Goal: Find specific page/section: Find specific page/section

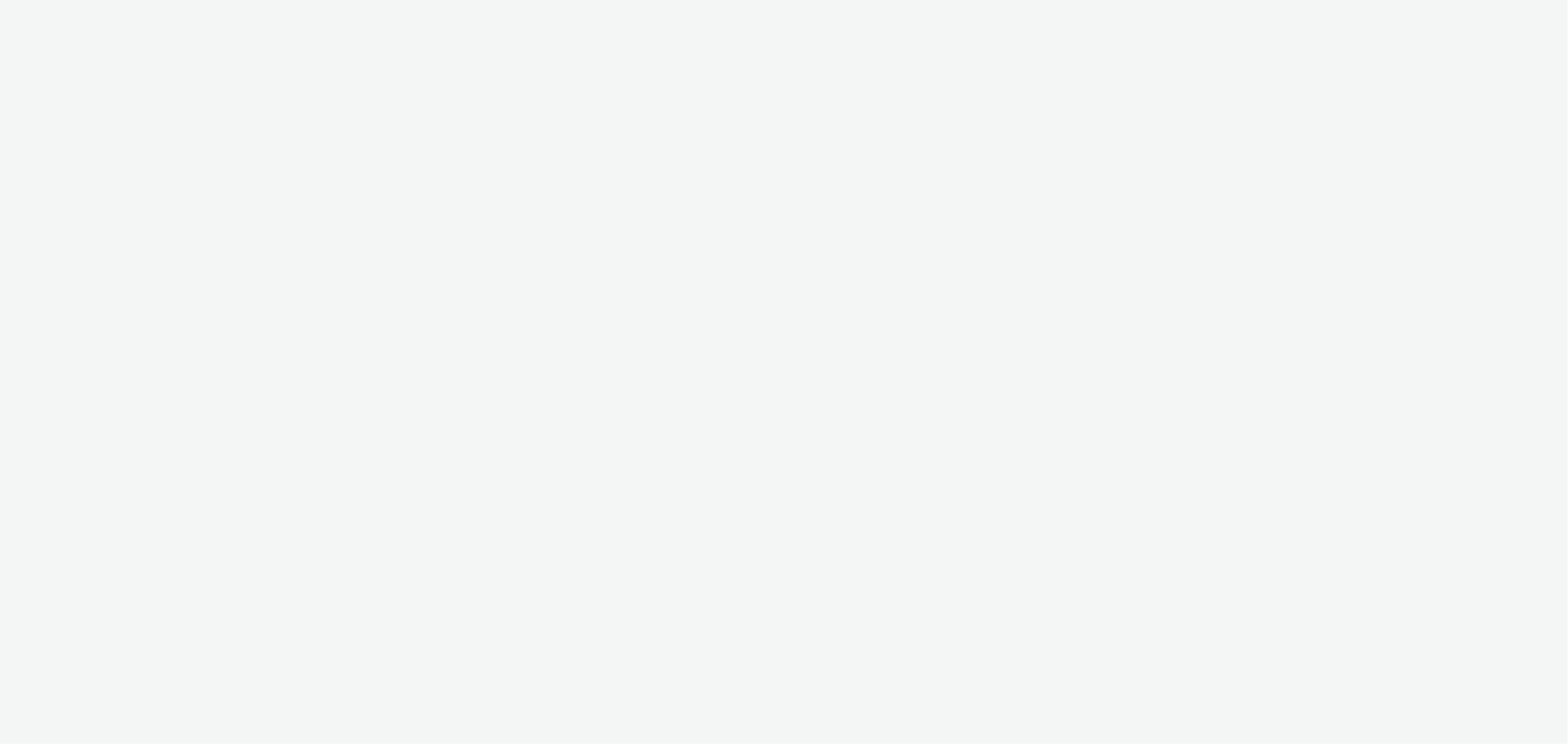
select select "d07aba32-d775-4fed-a722-f10c6504dd64"
select select "f97d6638-e0a1-4f7a-bf46-55015878e29e"
select select "d07aba32-d775-4fed-a722-f10c6504dd64"
select select "f97d6638-e0a1-4f7a-bf46-55015878e29e"
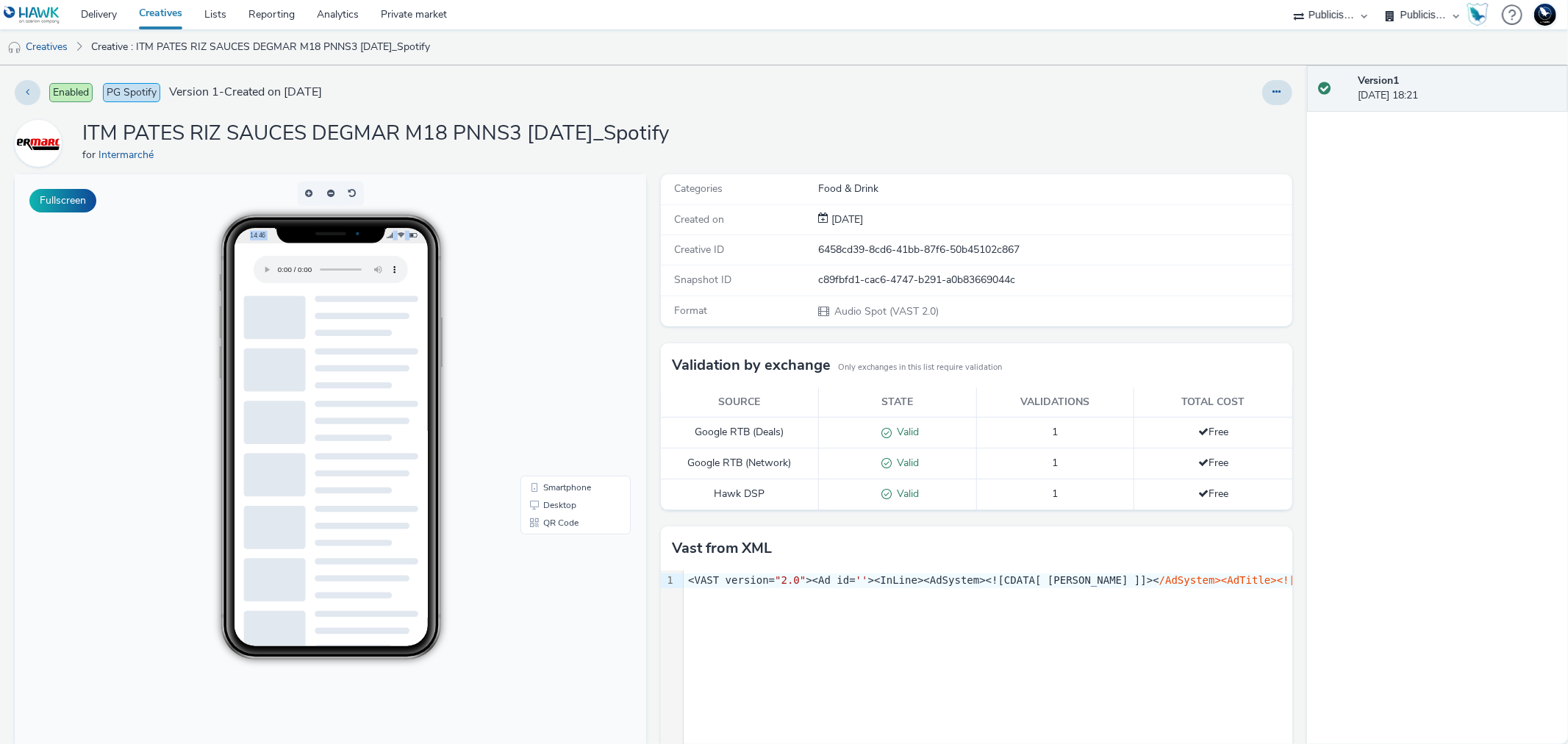
drag, startPoint x: 15, startPoint y: 174, endPoint x: 589, endPoint y: -80, distance: 627.7
click at [589, 174] on html "14:46 Smartphone Desktop QR Code" at bounding box center [330, 475] width 631 height 603
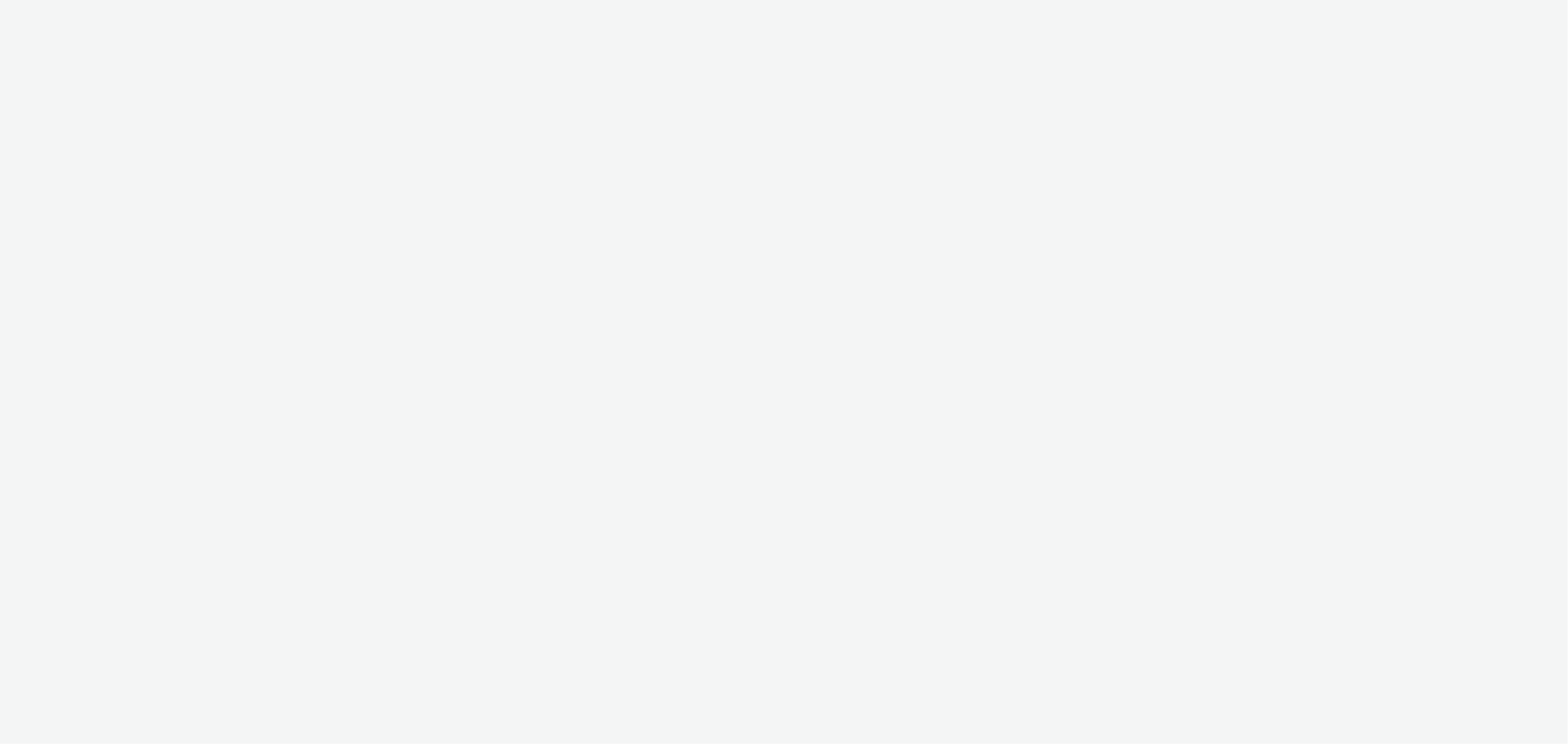
select select "d07aba32-d775-4fed-a722-f10c6504dd64"
select select "f97d6638-e0a1-4f7a-bf46-55015878e29e"
select select "d07aba32-d775-4fed-a722-f10c6504dd64"
select select "f97d6638-e0a1-4f7a-bf46-55015878e29e"
